Goal: Book appointment/travel/reservation

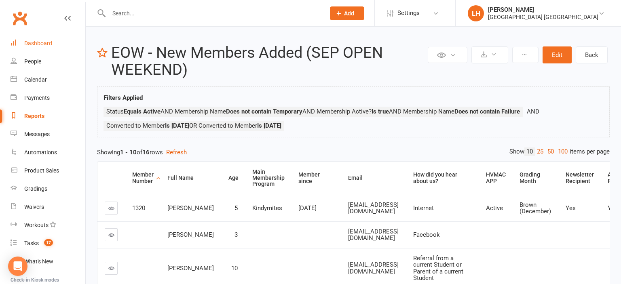
click at [34, 48] on link "Dashboard" at bounding box center [48, 43] width 75 height 18
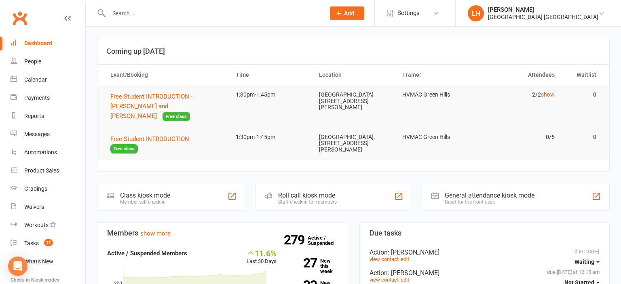
click at [119, 12] on input "text" at bounding box center [212, 13] width 213 height 11
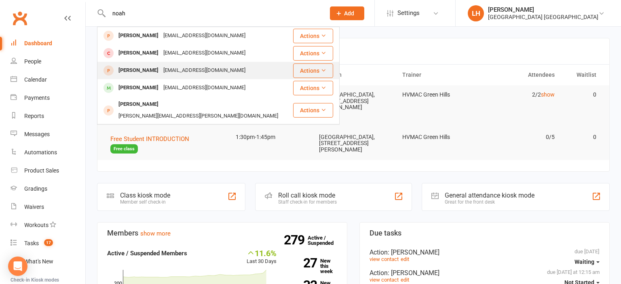
type input "noah"
click at [164, 72] on div "[EMAIL_ADDRESS][DOMAIN_NAME]" at bounding box center [204, 71] width 87 height 12
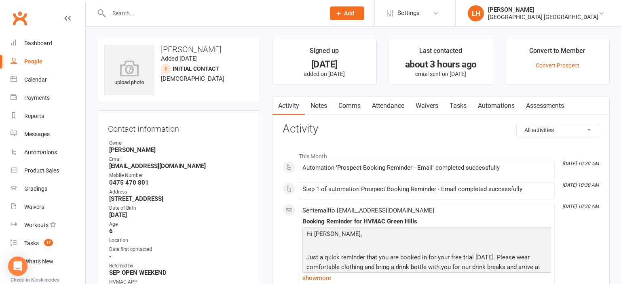
click at [387, 105] on link "Attendance" at bounding box center [388, 106] width 44 height 19
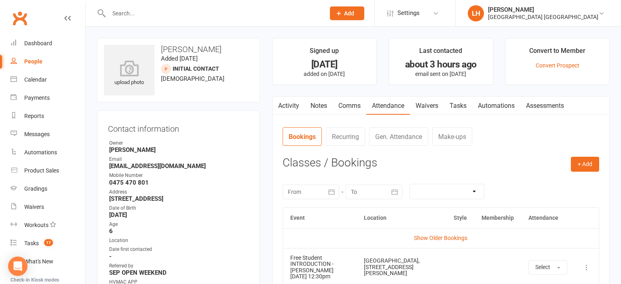
scroll to position [85, 0]
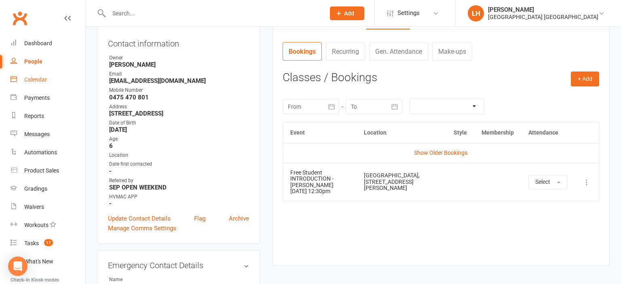
click at [53, 80] on link "Calendar" at bounding box center [48, 80] width 75 height 18
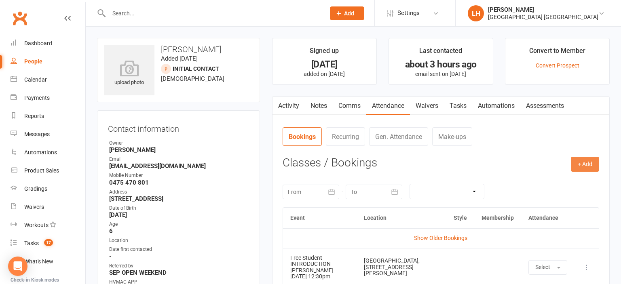
click at [578, 161] on button "+ Add" at bounding box center [585, 164] width 28 height 15
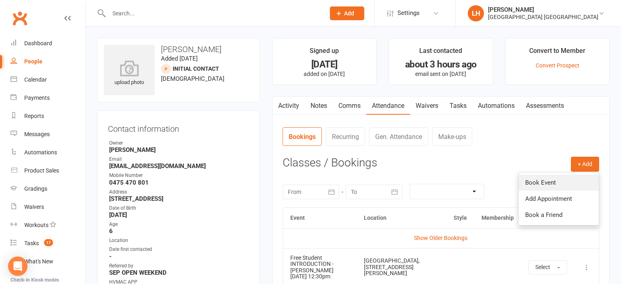
click at [540, 180] on link "Book Event" at bounding box center [559, 183] width 80 height 16
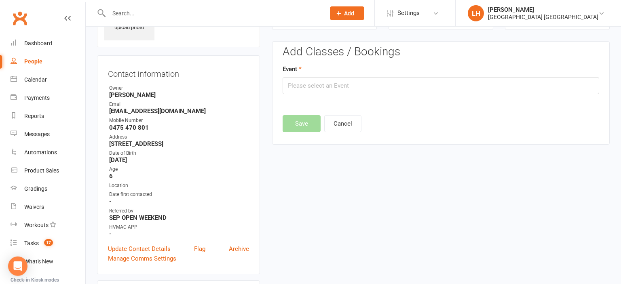
scroll to position [55, 0]
click at [333, 92] on input "text" at bounding box center [441, 85] width 317 height 17
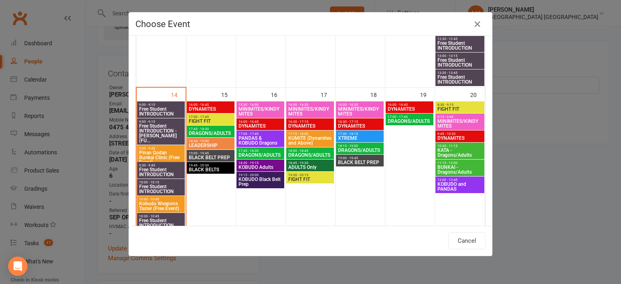
scroll to position [446, 0]
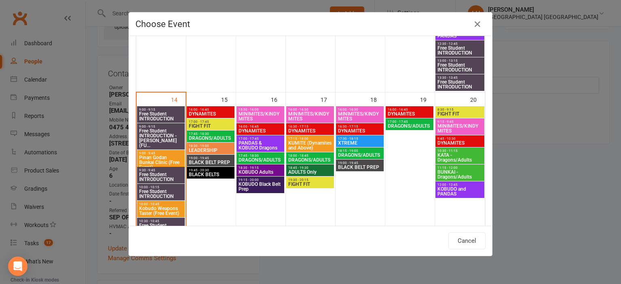
click at [366, 109] on span "16:00 - 16:30" at bounding box center [360, 110] width 44 height 4
type input "MINIMITES/KINDYMITES - [DATE] 4:00:00 PM"
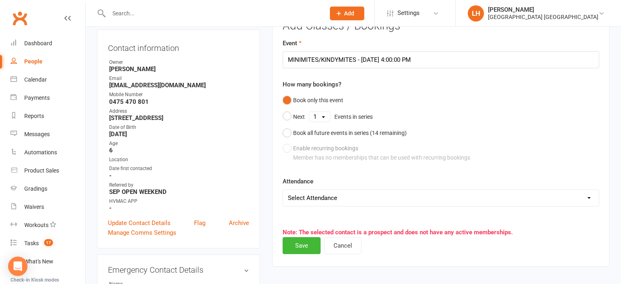
scroll to position [98, 0]
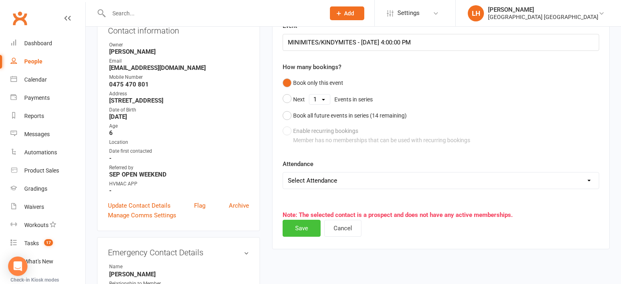
click at [297, 227] on button "Save" at bounding box center [302, 228] width 38 height 17
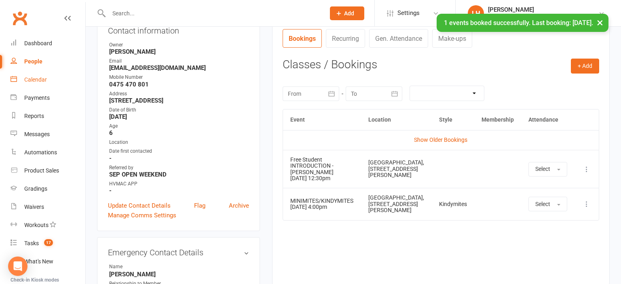
click at [33, 79] on div "Calendar" at bounding box center [35, 79] width 23 height 6
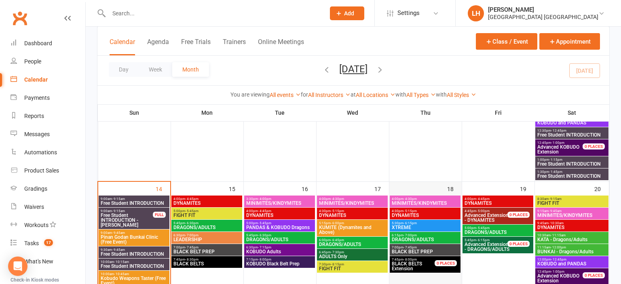
scroll to position [427, 0]
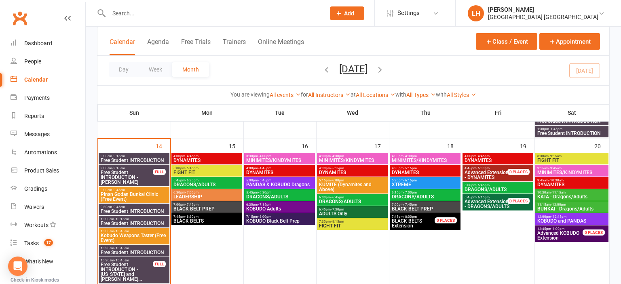
click at [422, 193] on span "6:15pm - 7:00pm" at bounding box center [425, 193] width 68 height 4
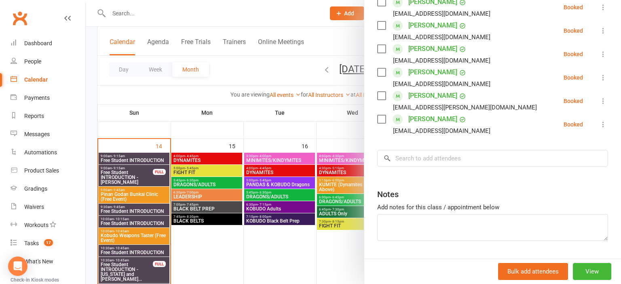
scroll to position [306, 0]
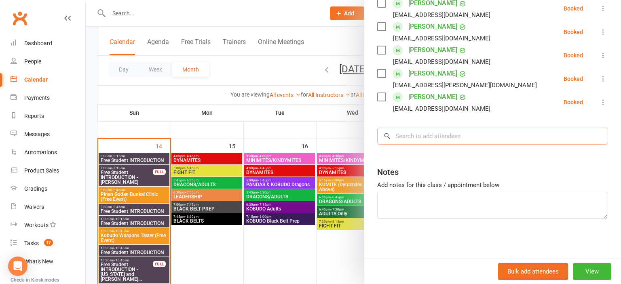
click at [424, 137] on input "search" at bounding box center [492, 136] width 231 height 17
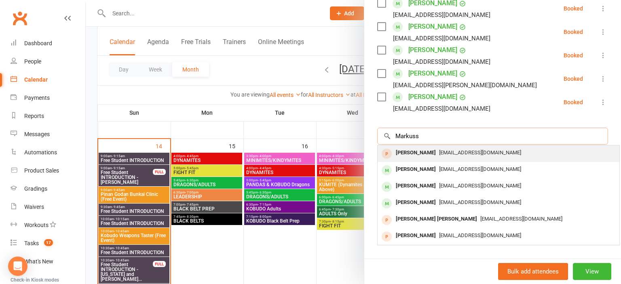
type input "Markuss"
click at [439, 152] on div "[PERSON_NAME]" at bounding box center [416, 153] width 47 height 12
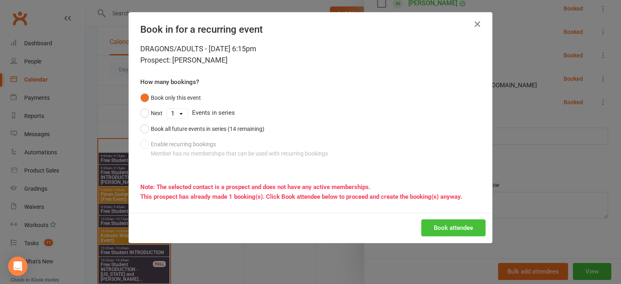
click at [441, 229] on button "Book attendee" at bounding box center [453, 228] width 64 height 17
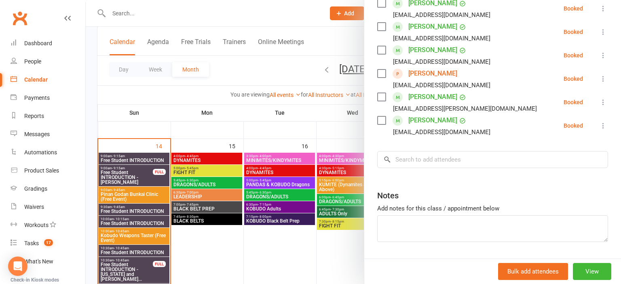
click at [349, 129] on div at bounding box center [353, 142] width 535 height 284
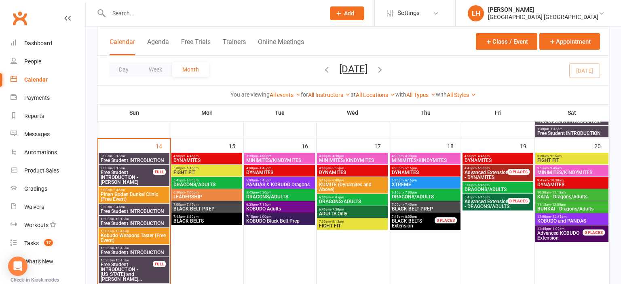
click at [557, 169] on span "- 9:45am" at bounding box center [555, 169] width 13 height 4
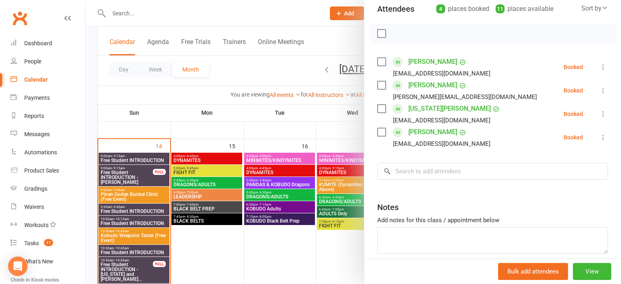
scroll to position [142, 0]
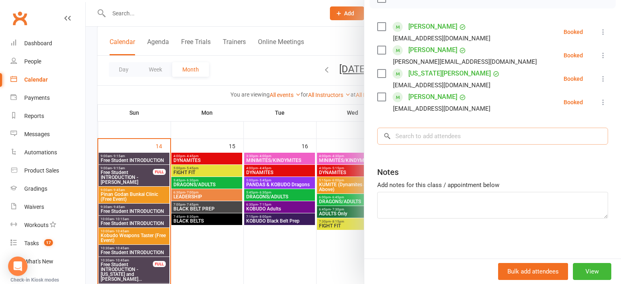
click at [419, 133] on input "search" at bounding box center [492, 136] width 231 height 17
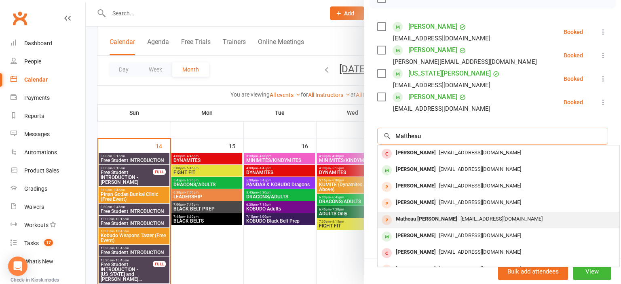
type input "Mattheau"
click at [417, 220] on div "Matheau [PERSON_NAME]" at bounding box center [427, 220] width 68 height 12
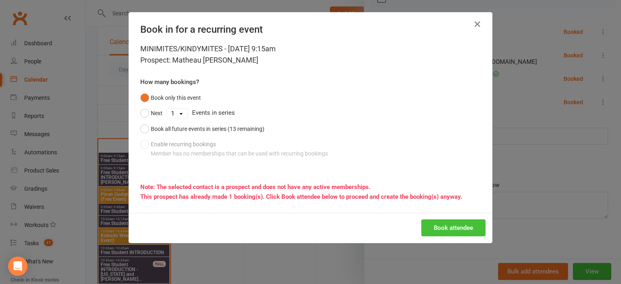
click at [457, 227] on button "Book attendee" at bounding box center [453, 228] width 64 height 17
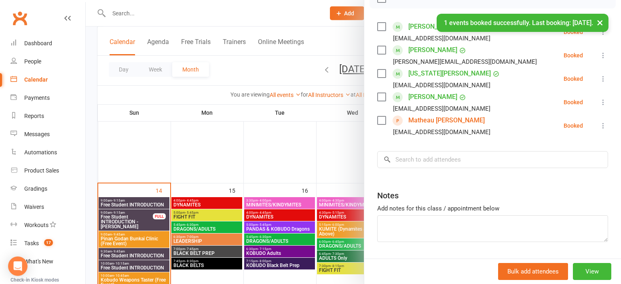
scroll to position [299, 0]
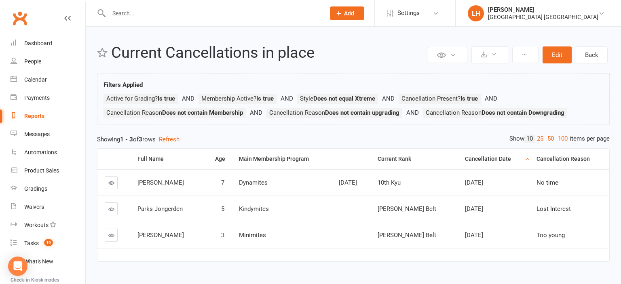
click at [240, 12] on input "text" at bounding box center [212, 13] width 213 height 11
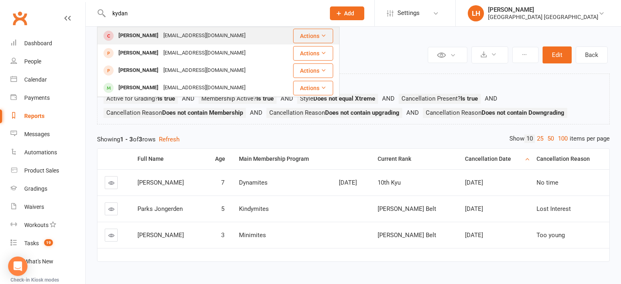
type input "kydan"
click at [167, 40] on div "[EMAIL_ADDRESS][DOMAIN_NAME]" at bounding box center [204, 36] width 87 height 12
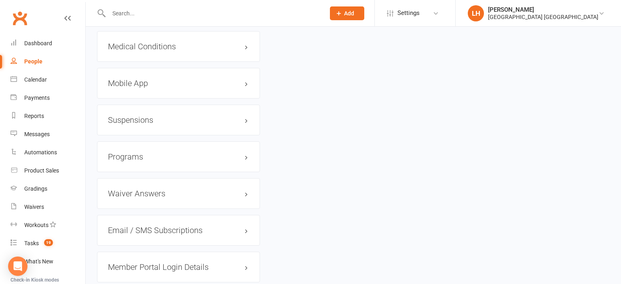
scroll to position [811, 0]
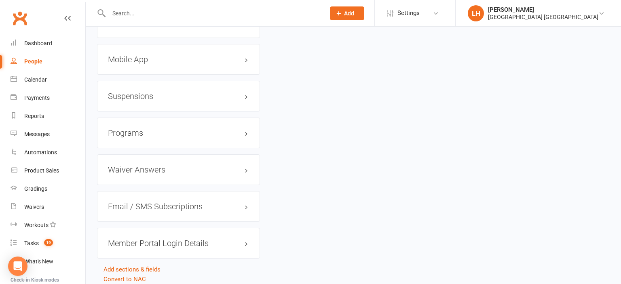
click at [130, 55] on h3 "Mobile App" at bounding box center [178, 59] width 141 height 9
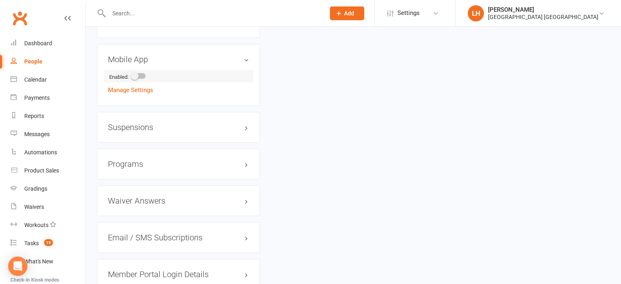
click at [137, 72] on span at bounding box center [135, 76] width 8 height 8
click at [132, 75] on input "checkbox" at bounding box center [132, 75] width 0 height 0
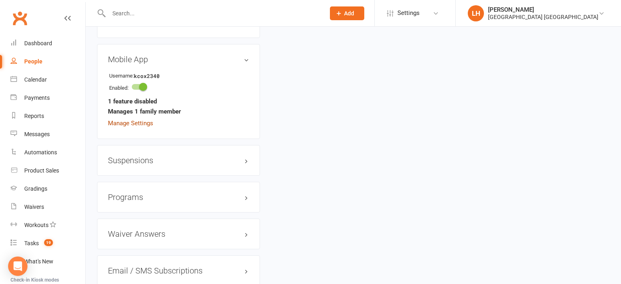
click at [134, 120] on link "Manage Settings" at bounding box center [130, 123] width 45 height 7
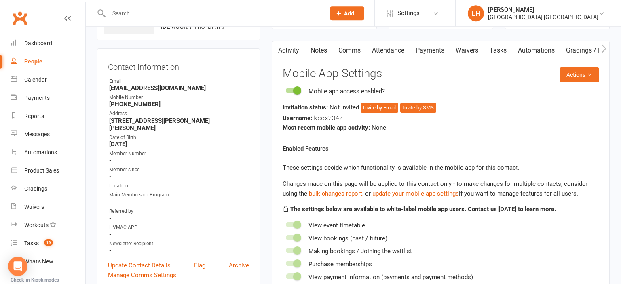
scroll to position [61, 0]
click at [378, 108] on button "Invite by Email" at bounding box center [380, 109] width 38 height 10
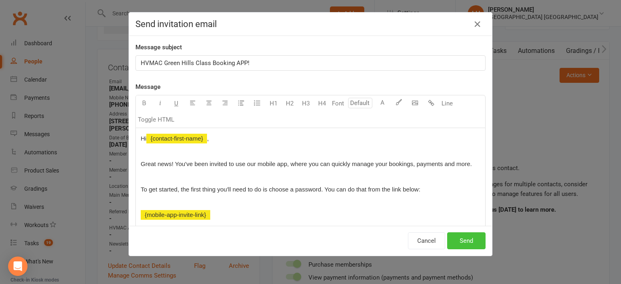
click at [458, 242] on button "Send" at bounding box center [466, 241] width 38 height 17
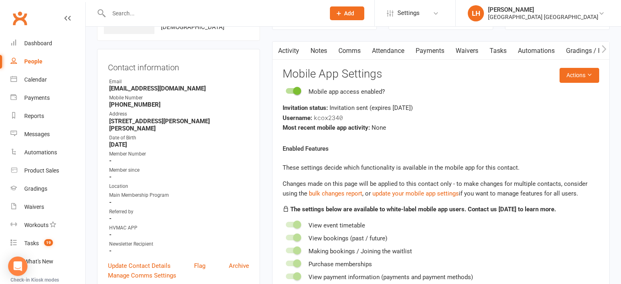
scroll to position [0, 0]
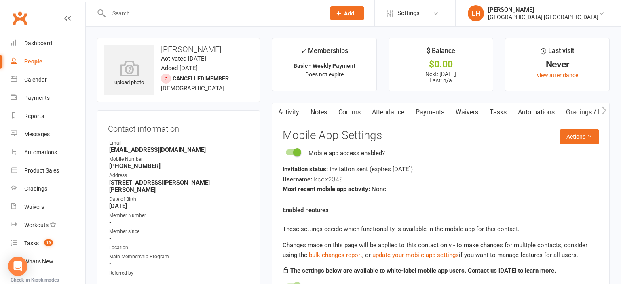
click at [390, 109] on link "Attendance" at bounding box center [388, 112] width 44 height 19
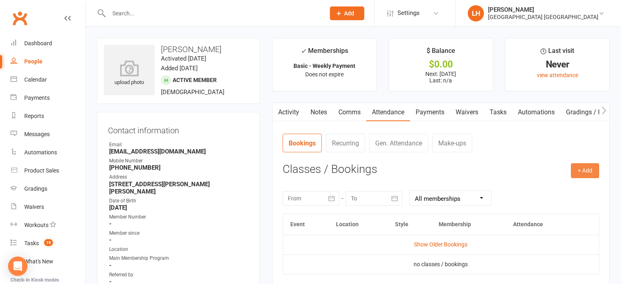
click at [586, 171] on button "+ Add" at bounding box center [585, 170] width 28 height 15
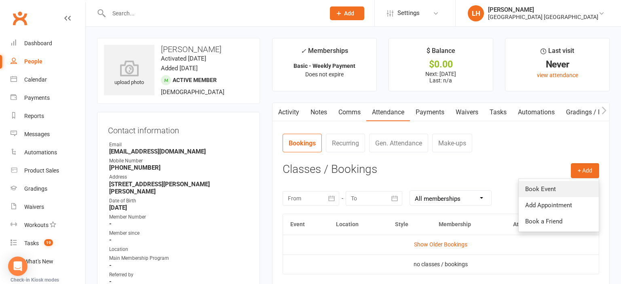
click at [563, 186] on link "Book Event" at bounding box center [559, 189] width 80 height 16
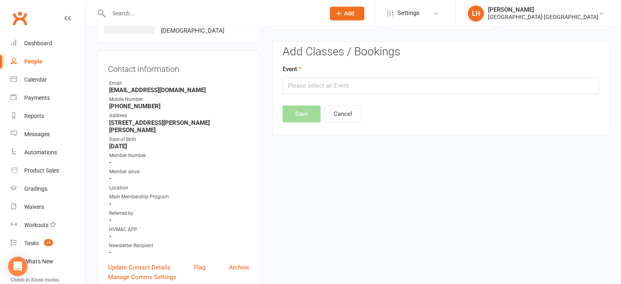
scroll to position [62, 0]
click at [333, 91] on input "text" at bounding box center [441, 85] width 317 height 17
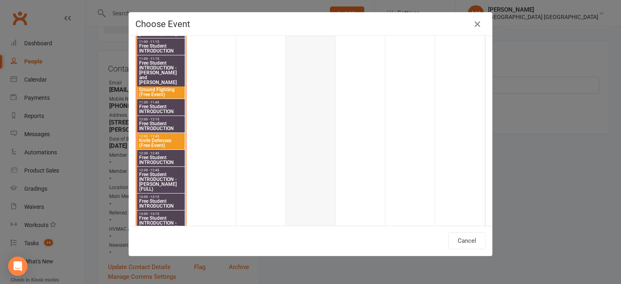
scroll to position [491, 0]
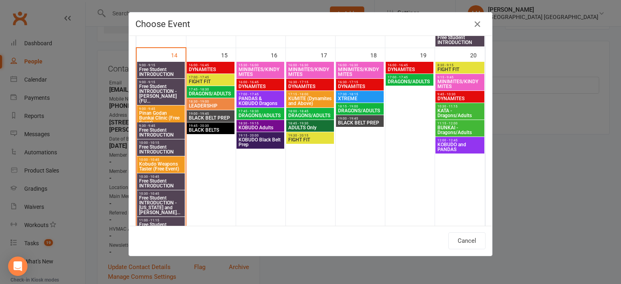
click at [311, 85] on span "DYNAMITES" at bounding box center [310, 86] width 44 height 5
type input "DYNAMITES - [DATE] 4:30:00 PM"
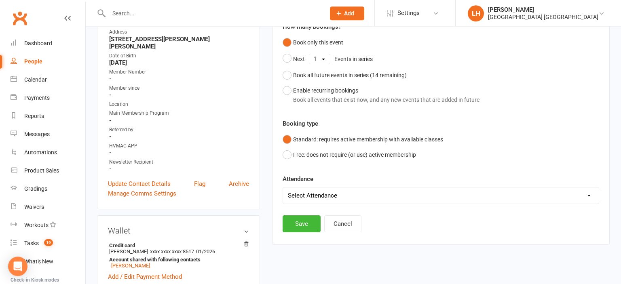
scroll to position [147, 0]
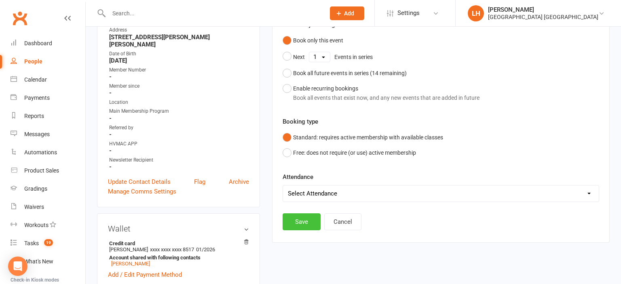
click at [308, 224] on button "Save" at bounding box center [302, 222] width 38 height 17
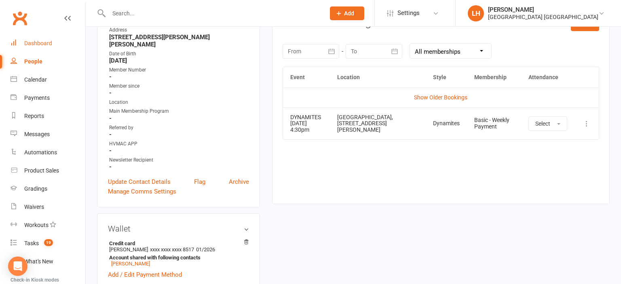
click at [42, 41] on div "Dashboard" at bounding box center [38, 43] width 28 height 6
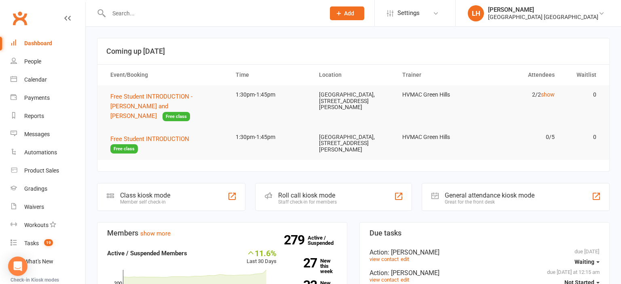
click at [169, 17] on input "text" at bounding box center [212, 13] width 213 height 11
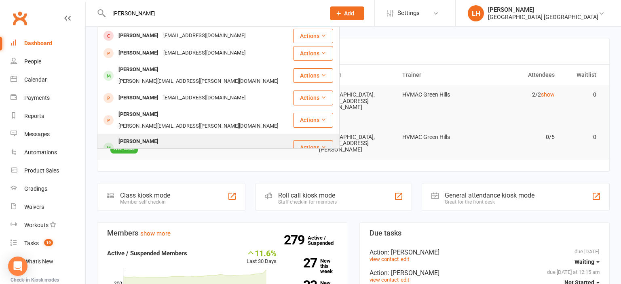
type input "riley"
click at [152, 136] on div "Riley Anderson" at bounding box center [138, 142] width 45 height 12
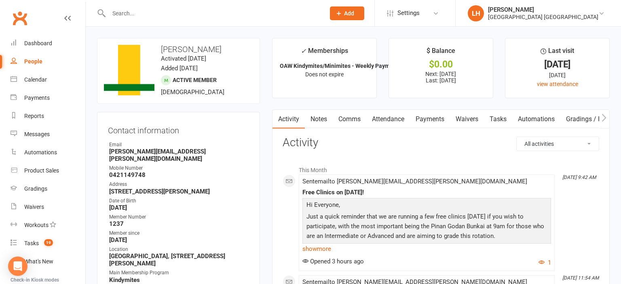
click at [386, 119] on link "Attendance" at bounding box center [388, 119] width 44 height 19
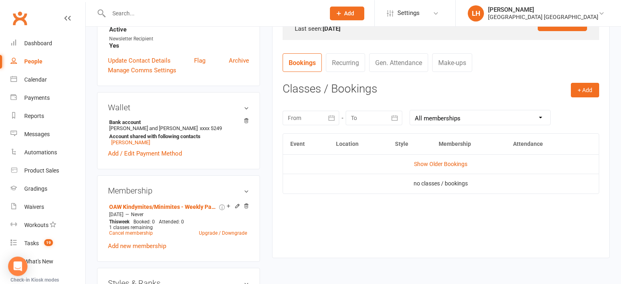
scroll to position [299, 0]
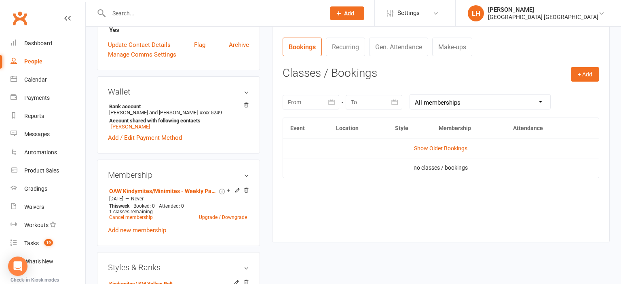
click at [335, 104] on button "button" at bounding box center [332, 102] width 15 height 15
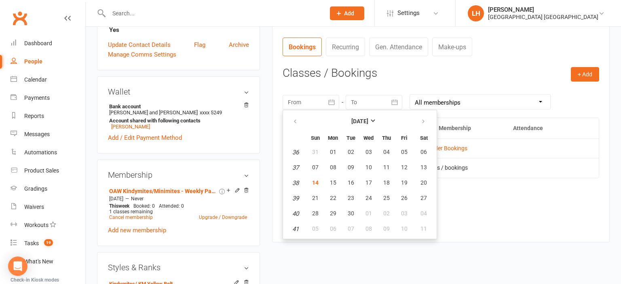
click at [334, 104] on icon "button" at bounding box center [332, 101] width 6 height 5
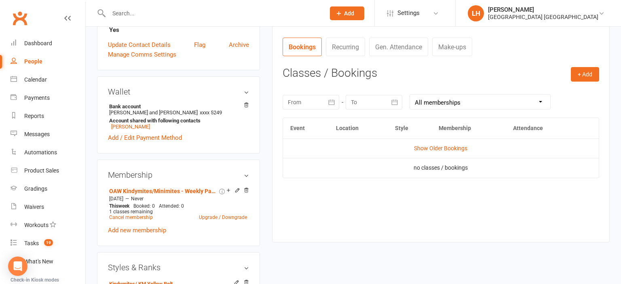
click at [330, 104] on icon "button" at bounding box center [332, 102] width 8 height 8
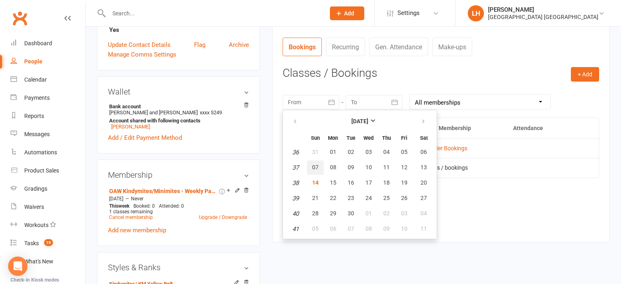
click at [315, 167] on span "07" at bounding box center [315, 167] width 6 height 6
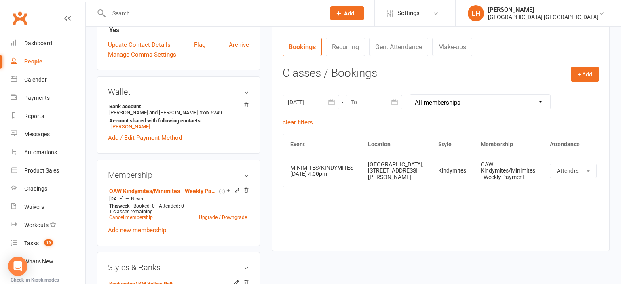
click at [354, 220] on div "Event Location Style Membership Attendance Show Older Bookings MINIMITES/KINDYM…" at bounding box center [441, 187] width 317 height 106
click at [324, 108] on div at bounding box center [311, 102] width 57 height 15
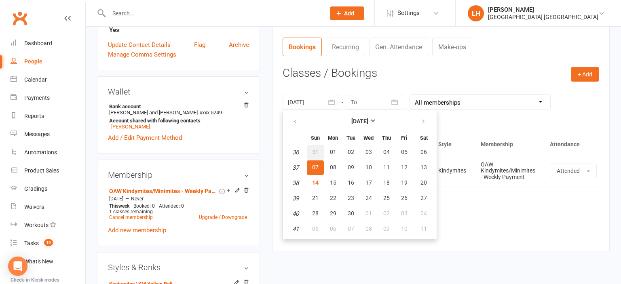
click at [315, 152] on span "31" at bounding box center [315, 152] width 6 height 6
type input "31 Aug 2025"
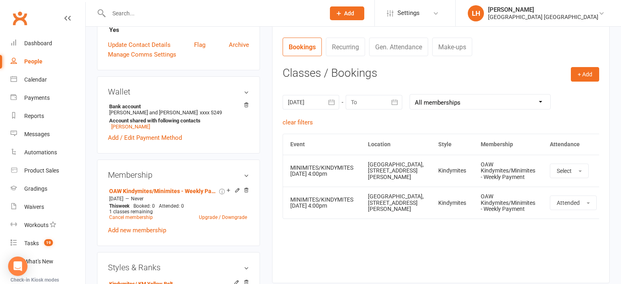
click at [441, 249] on div "Event Location Style Membership Attendance Show Older Bookings MINIMITES/KINDYM…" at bounding box center [441, 202] width 317 height 137
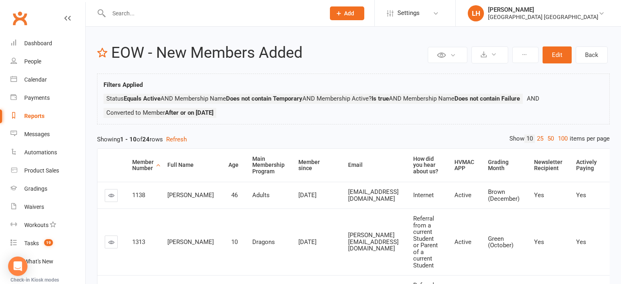
click at [130, 10] on input "text" at bounding box center [212, 13] width 213 height 11
